Goal: Find specific page/section: Find specific page/section

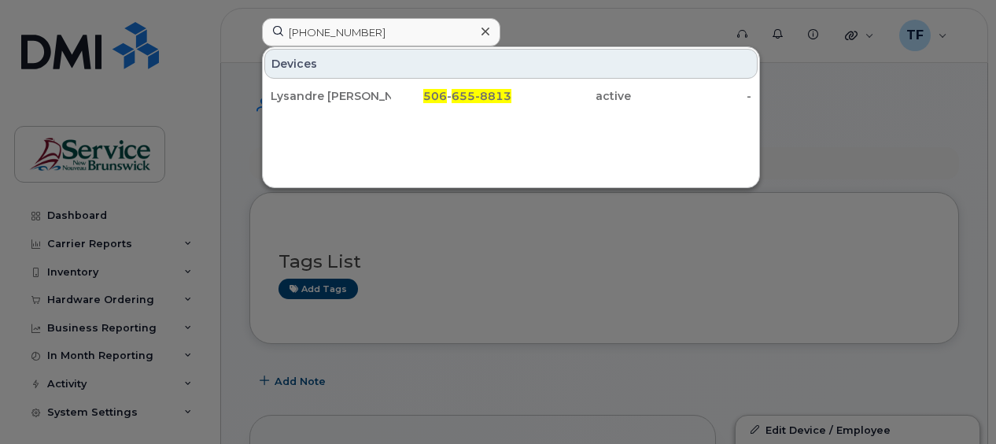
click at [346, 30] on input "[PHONE_NUMBER]" at bounding box center [381, 32] width 238 height 28
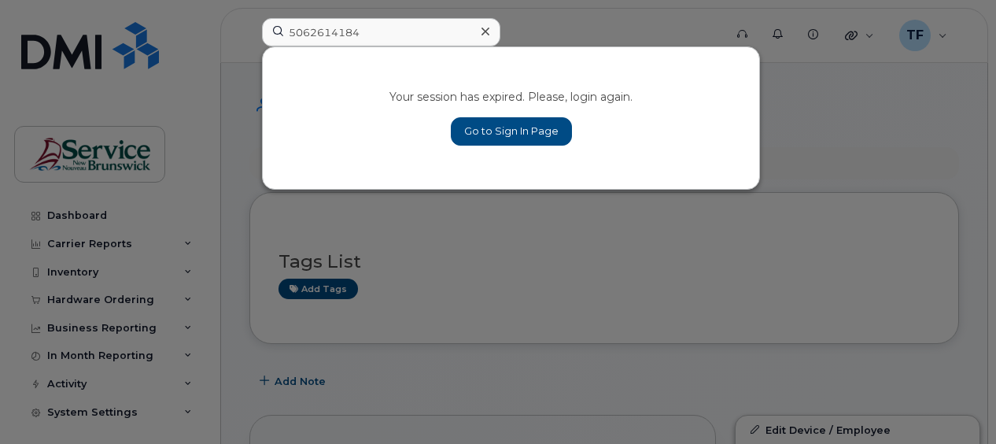
type input "5062614184"
click at [489, 131] on link "Go to Sign In Page" at bounding box center [511, 131] width 121 height 28
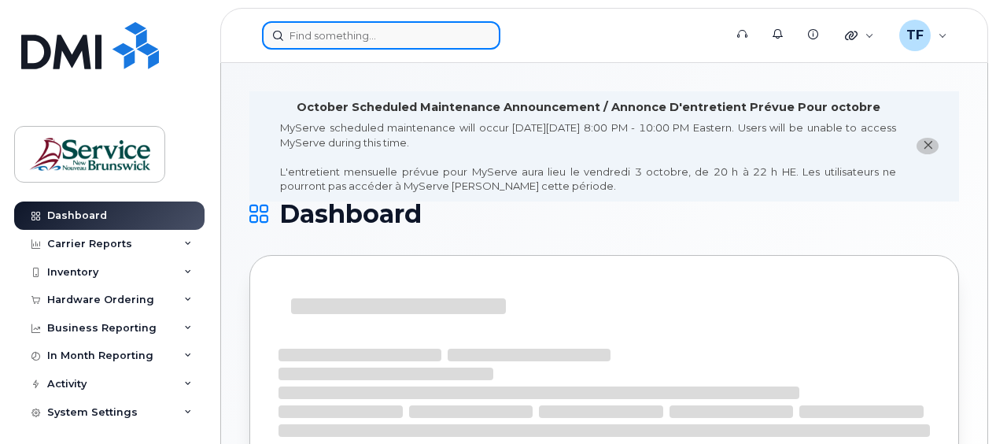
click at [301, 31] on input at bounding box center [381, 35] width 238 height 28
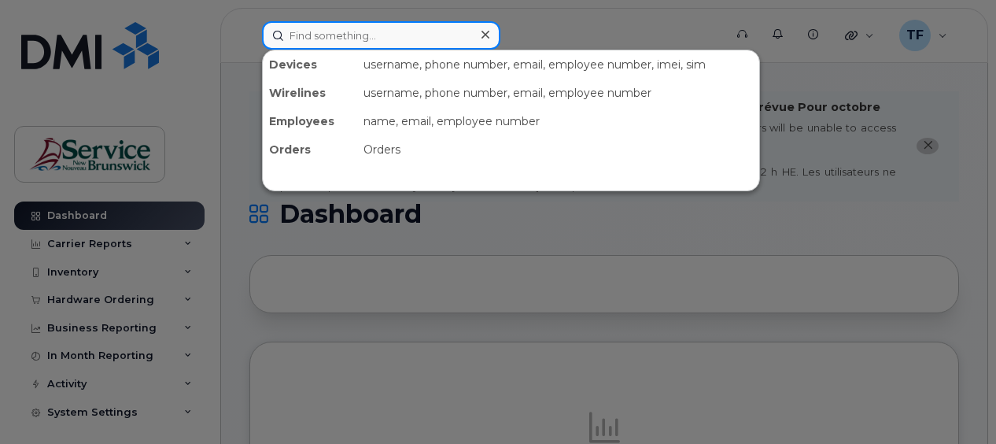
paste input "5062614184"
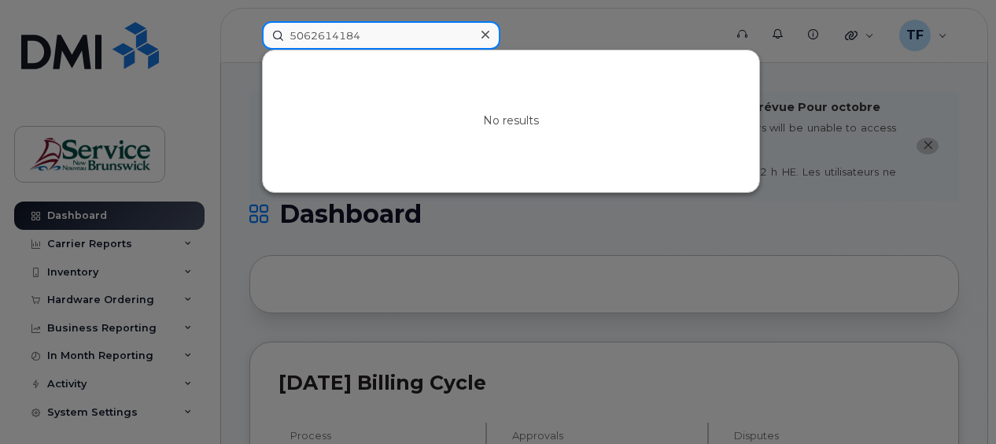
type input "5062614184"
